Goal: Information Seeking & Learning: Learn about a topic

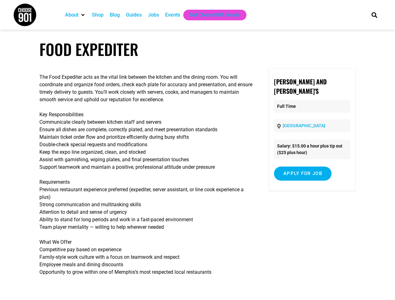
click at [197, 150] on p "Key Responsibilities Communicate clearly between kitchen staff and servers Ensu…" at bounding box center [145, 141] width 213 height 60
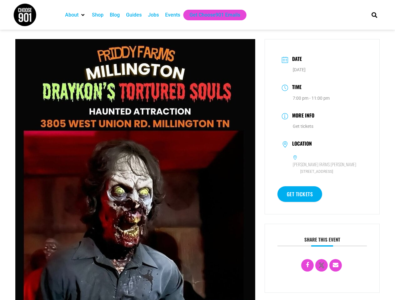
click at [197, 150] on img at bounding box center [135, 189] width 240 height 300
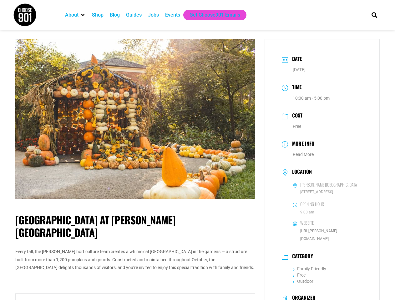
click at [197, 150] on img at bounding box center [135, 119] width 240 height 160
